Goal: Task Accomplishment & Management: Use online tool/utility

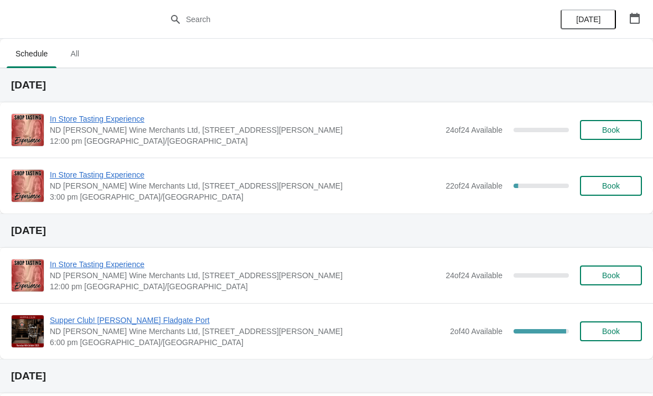
click at [100, 321] on span "Supper Club! [PERSON_NAME] Fladgate Port" at bounding box center [247, 320] width 395 height 11
click at [639, 22] on icon "button" at bounding box center [635, 18] width 10 height 11
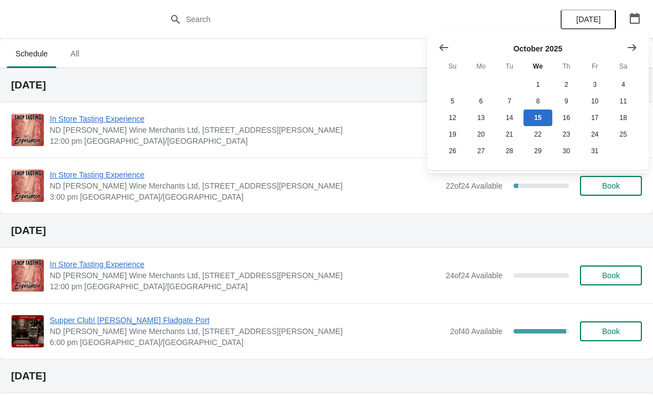
click at [634, 54] on button "Show next month, November 2025" at bounding box center [632, 48] width 20 height 20
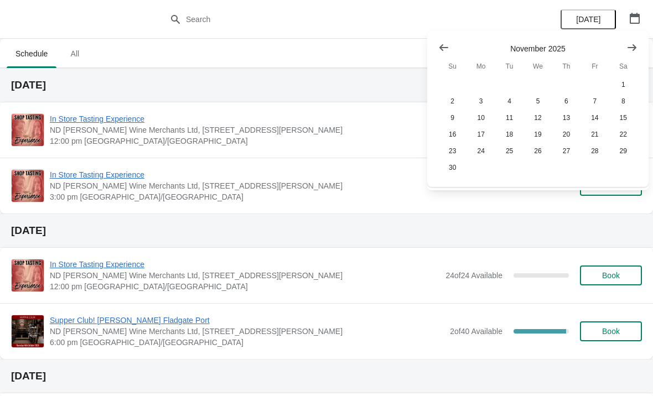
click at [441, 44] on icon "Show previous month, October 2025" at bounding box center [443, 47] width 11 height 11
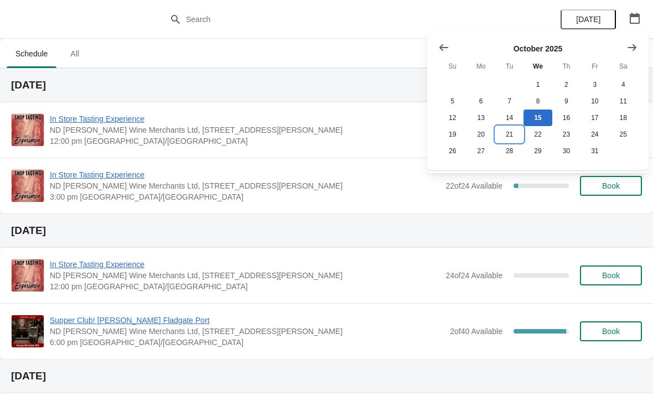
click at [509, 135] on button "21" at bounding box center [509, 134] width 28 height 17
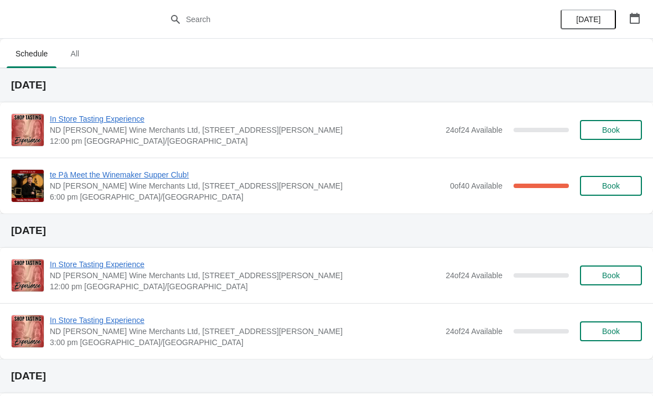
click at [381, 187] on span "ND [PERSON_NAME] Wine Merchants Ltd, [STREET_ADDRESS][PERSON_NAME]" at bounding box center [247, 185] width 395 height 11
click at [334, 186] on span "ND [PERSON_NAME] Wine Merchants Ltd, [STREET_ADDRESS][PERSON_NAME]" at bounding box center [247, 185] width 395 height 11
click at [235, 172] on span "te Pā Meet the Winemaker Supper Club!" at bounding box center [247, 174] width 395 height 11
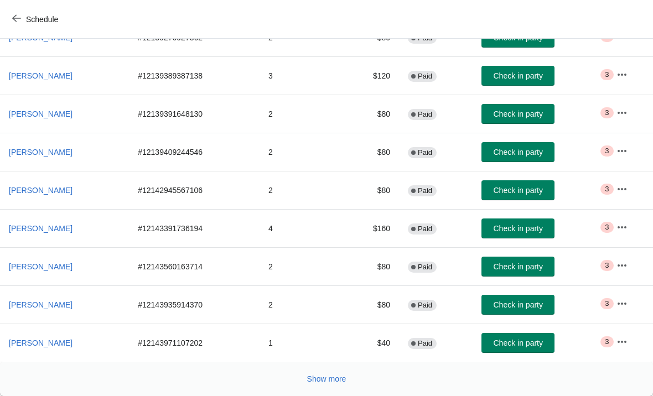
scroll to position [203, 0]
click at [327, 373] on button "Show more" at bounding box center [327, 379] width 48 height 20
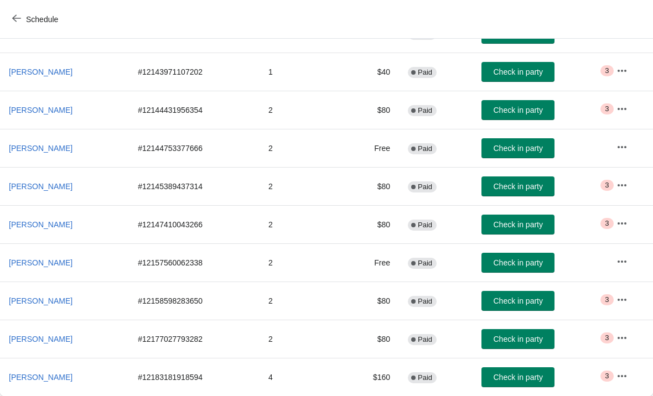
scroll to position [474, 0]
click at [33, 17] on span "Schedule" at bounding box center [42, 19] width 32 height 9
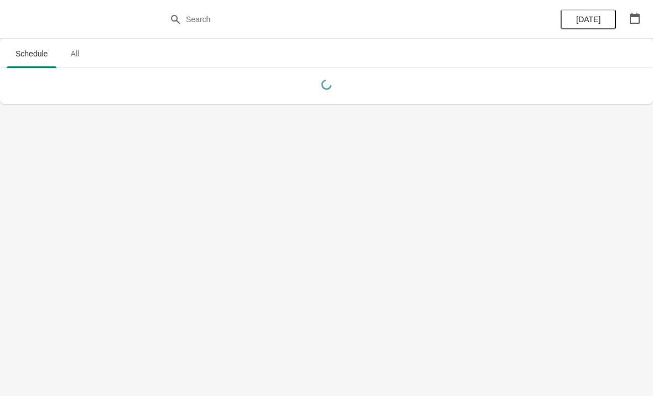
scroll to position [0, 0]
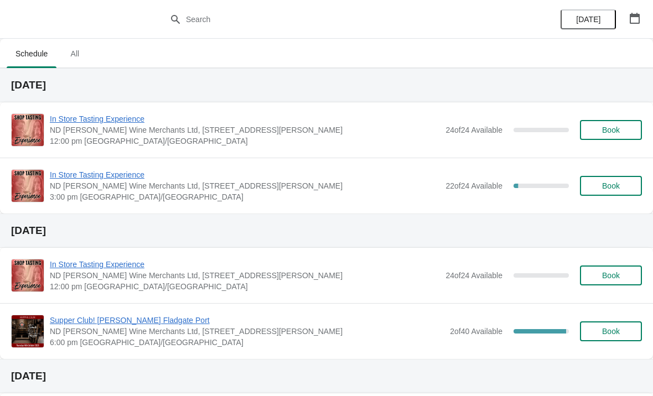
click at [631, 22] on icon "button" at bounding box center [634, 18] width 11 height 11
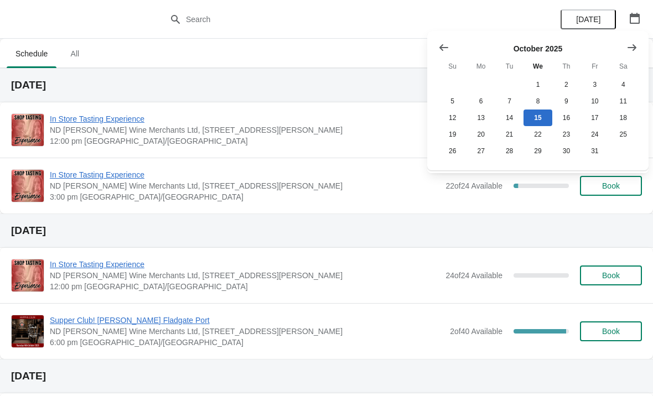
click at [627, 49] on icon "Show next month, November 2025" at bounding box center [631, 47] width 11 height 11
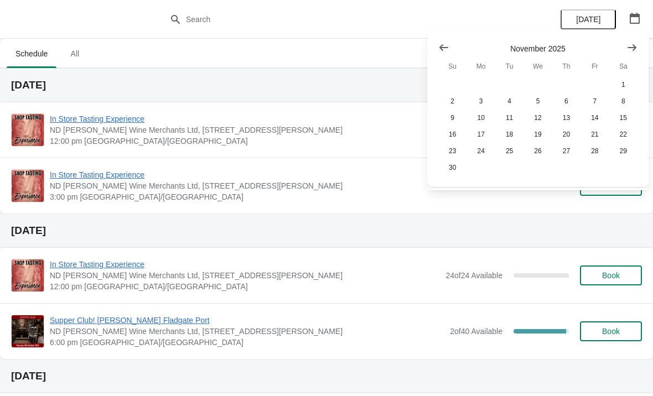
click at [445, 39] on button "Show previous month, October 2025" at bounding box center [444, 48] width 20 height 20
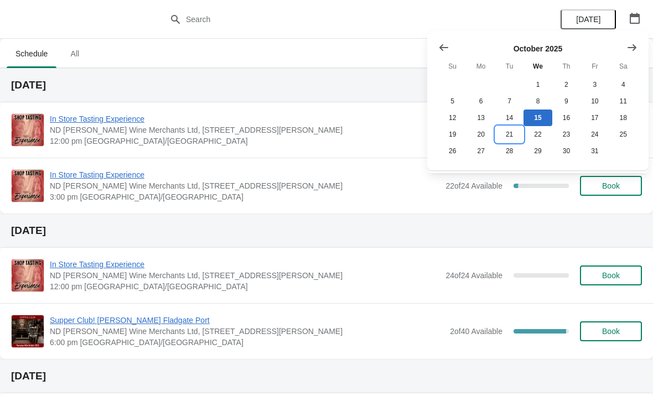
click at [509, 137] on button "21" at bounding box center [509, 134] width 28 height 17
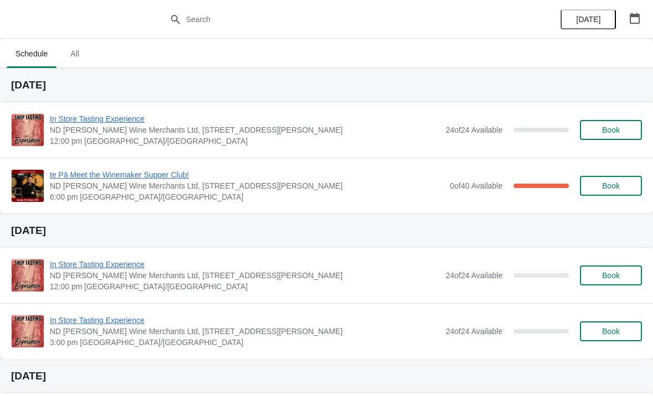
click at [364, 180] on span "te Pā Meet the Winemaker Supper Club!" at bounding box center [247, 174] width 395 height 11
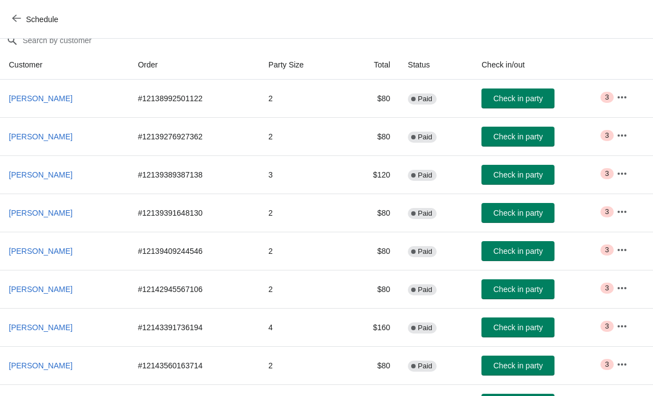
scroll to position [98, 0]
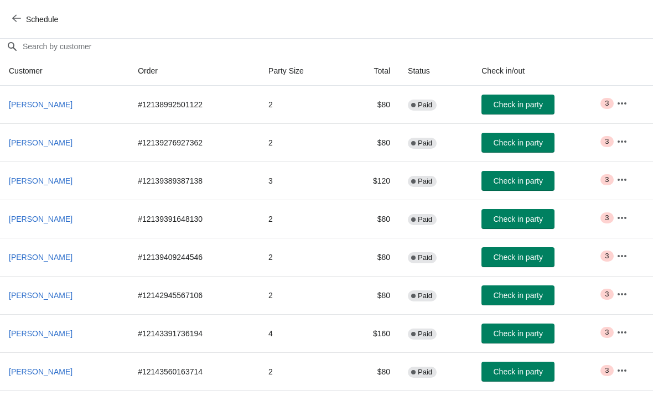
click at [17, 12] on button "Schedule" at bounding box center [36, 19] width 61 height 20
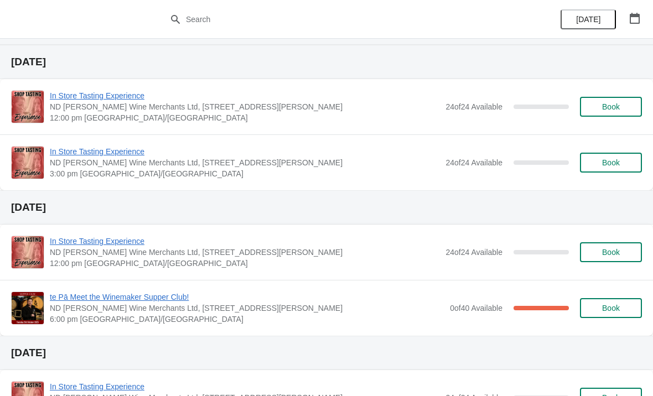
scroll to position [654, 0]
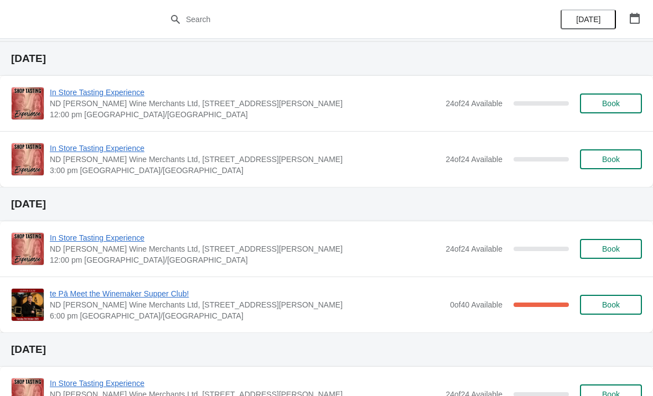
click at [122, 297] on span "te Pā Meet the Winemaker Supper Club!" at bounding box center [247, 293] width 395 height 11
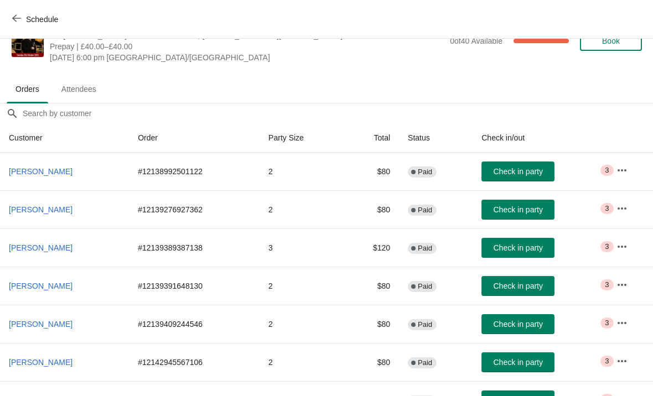
scroll to position [30, 0]
